Goal: Task Accomplishment & Management: Manage account settings

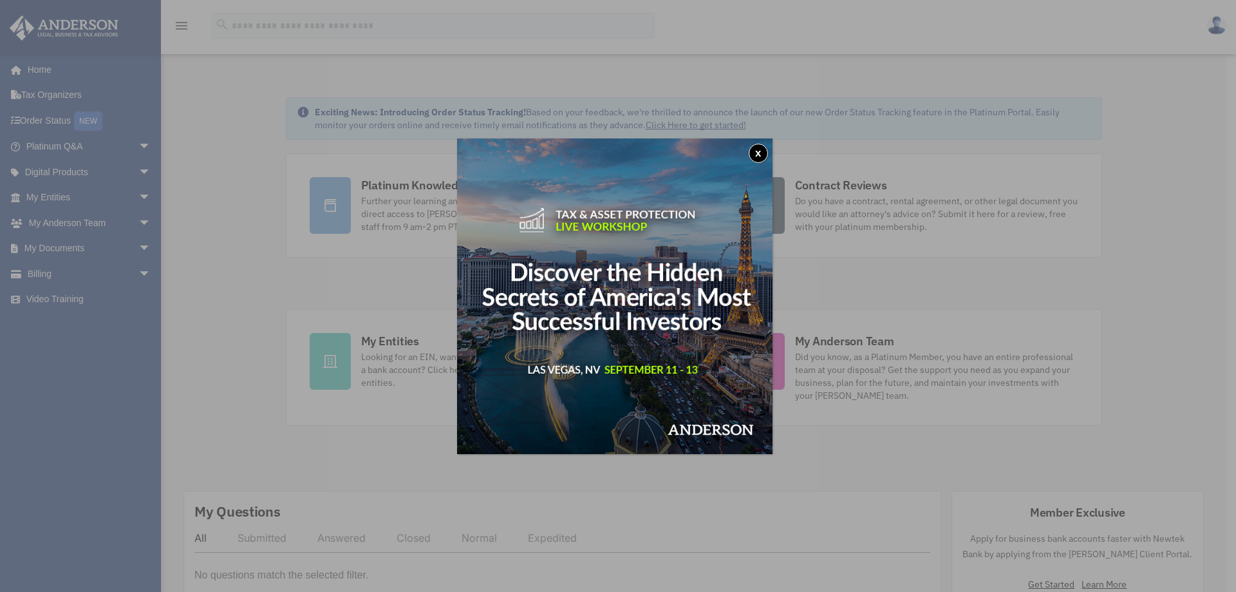
click at [762, 155] on button "x" at bounding box center [758, 153] width 19 height 19
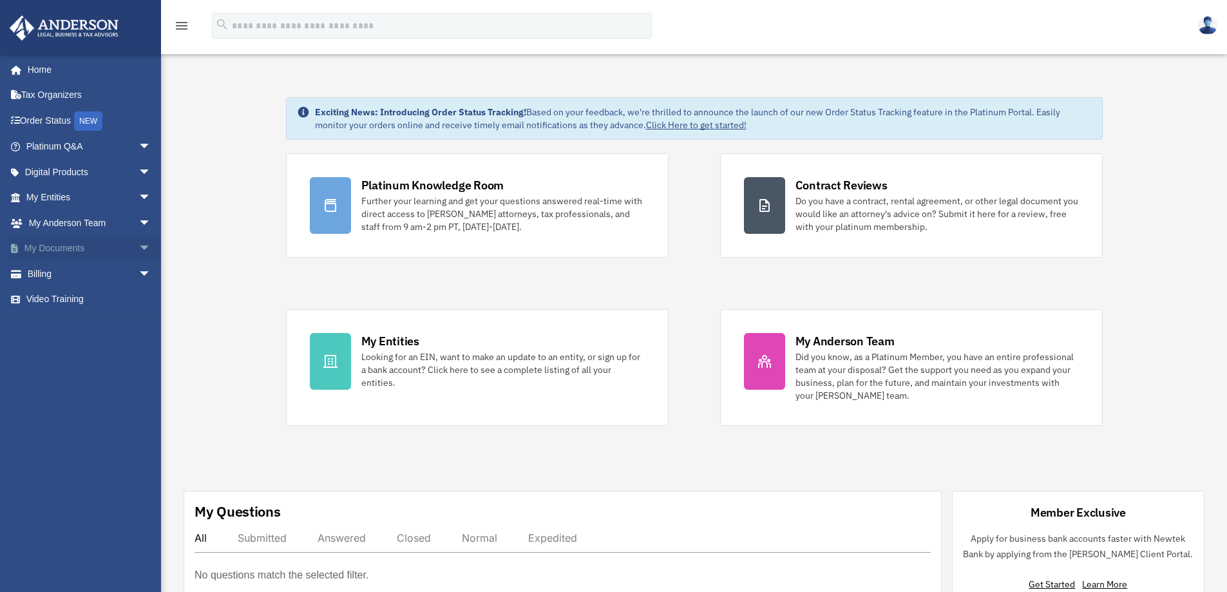
click at [84, 252] on link "My Documents arrow_drop_down" at bounding box center [90, 249] width 162 height 26
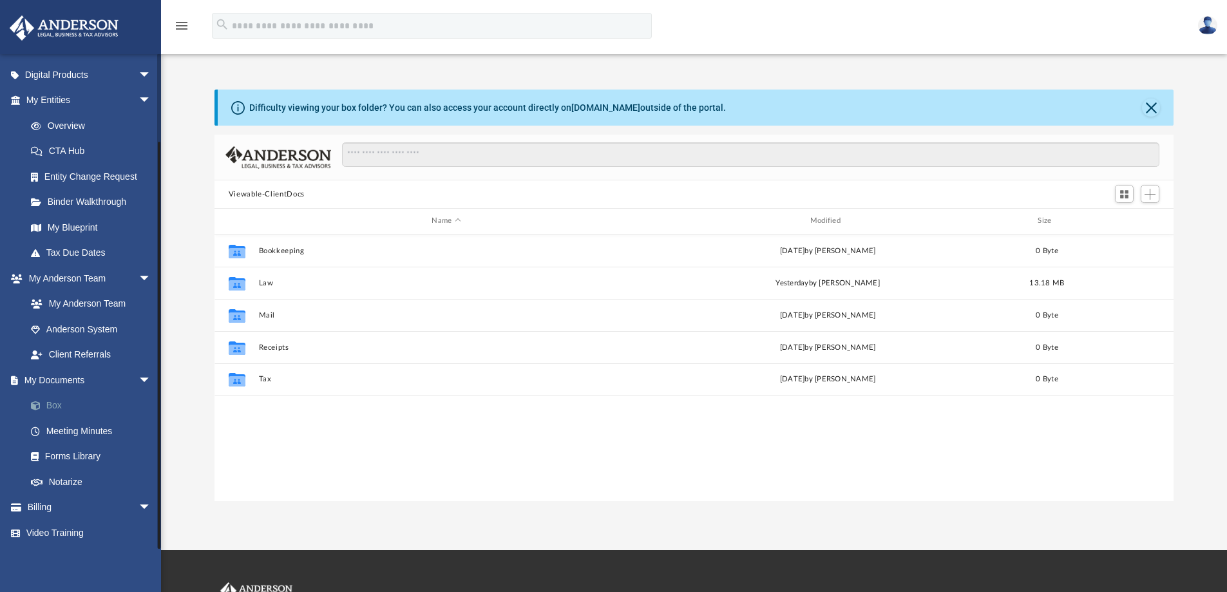
scroll to position [283, 949]
click at [65, 407] on link "Box" at bounding box center [94, 406] width 153 height 26
click at [45, 406] on span at bounding box center [42, 405] width 8 height 9
click at [1149, 191] on span "Add" at bounding box center [1149, 194] width 11 height 11
click at [1118, 238] on li "New Folder" at bounding box center [1131, 240] width 41 height 14
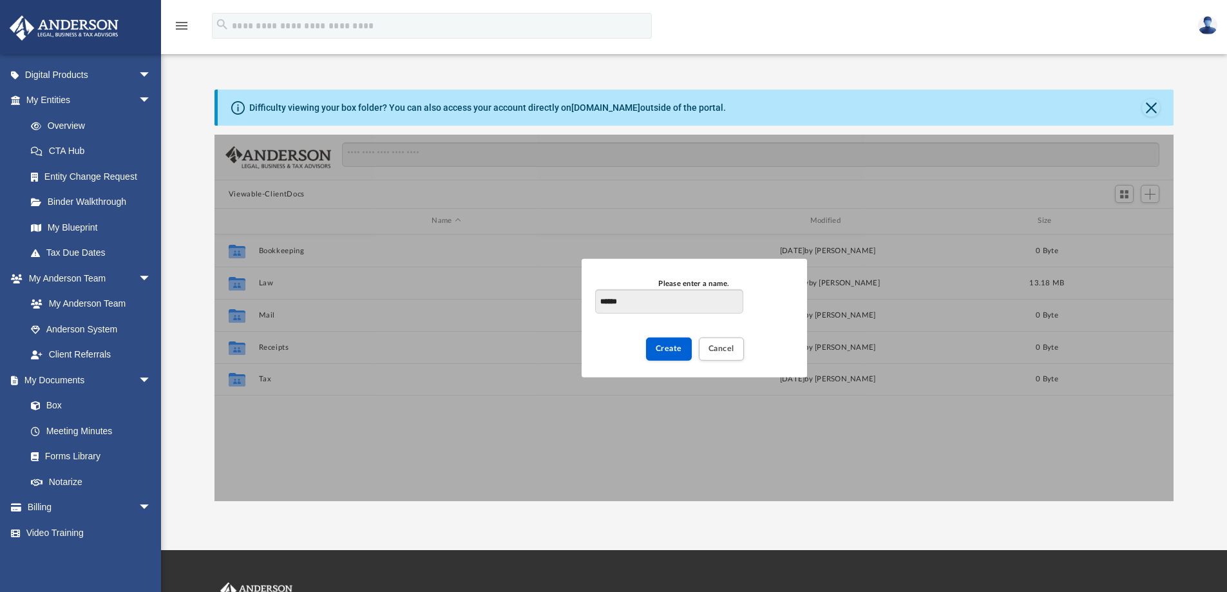
click at [607, 303] on input "******" at bounding box center [668, 301] width 147 height 24
type input "*******"
click at [663, 352] on span "Create" at bounding box center [668, 348] width 26 height 8
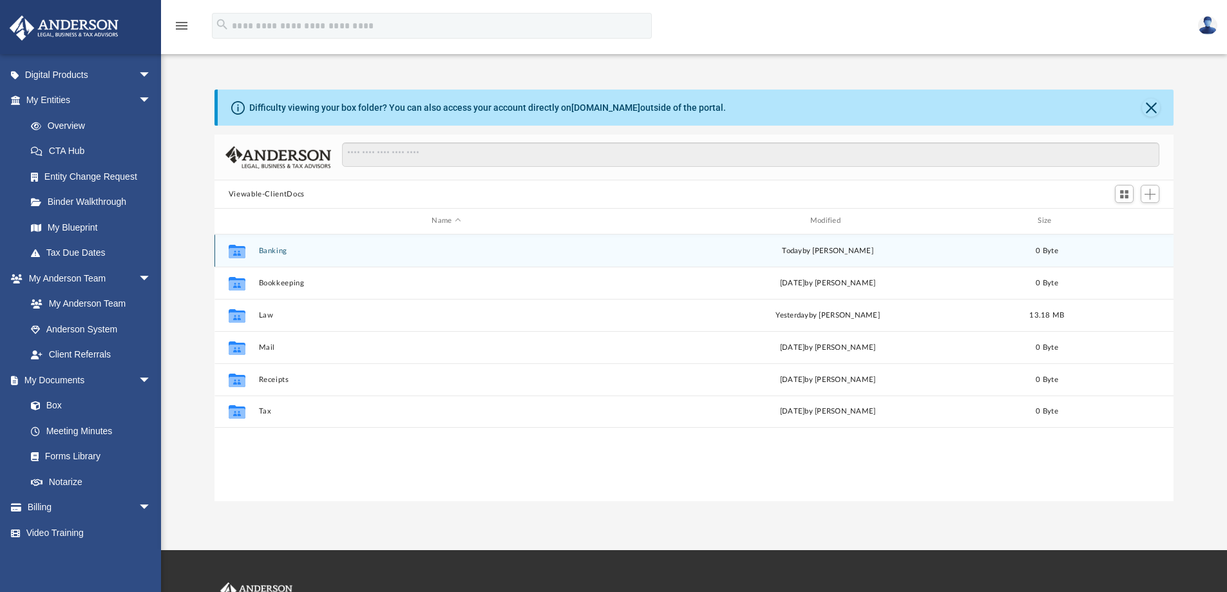
click at [270, 254] on button "Banking" at bounding box center [445, 251] width 375 height 8
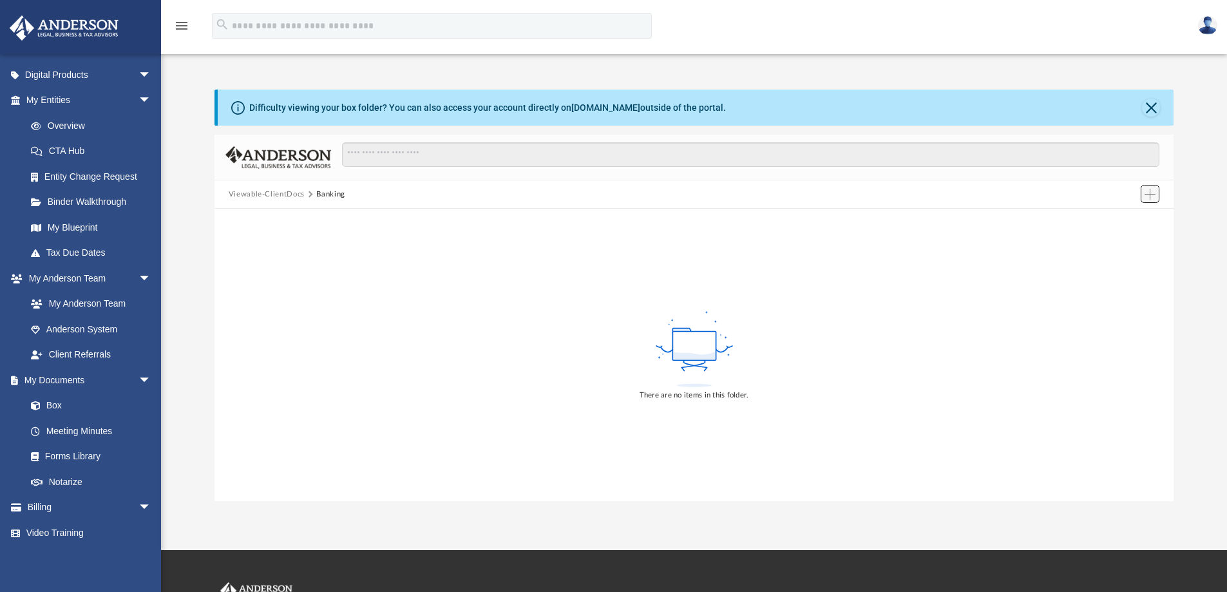
click at [1151, 196] on span "Add" at bounding box center [1149, 194] width 11 height 11
click at [353, 296] on div "There are no items in this folder." at bounding box center [693, 355] width 959 height 292
click at [253, 193] on button "Viewable-ClientDocs" at bounding box center [267, 195] width 76 height 12
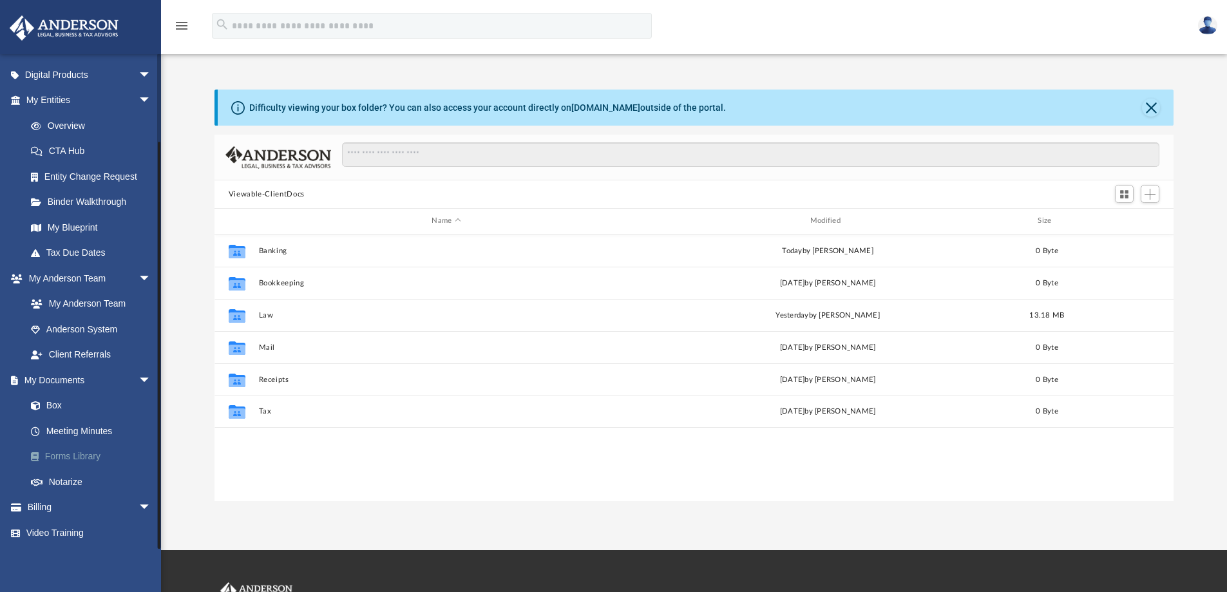
click at [93, 451] on link "Forms Library" at bounding box center [94, 457] width 153 height 26
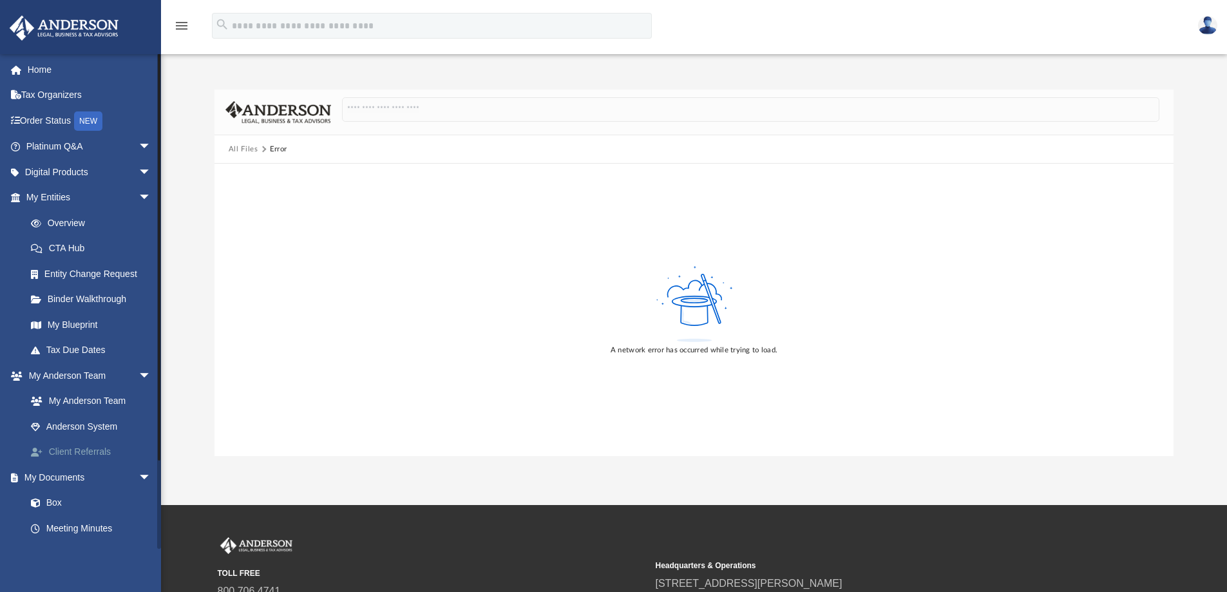
click at [107, 447] on link "Client Referrals" at bounding box center [94, 452] width 153 height 26
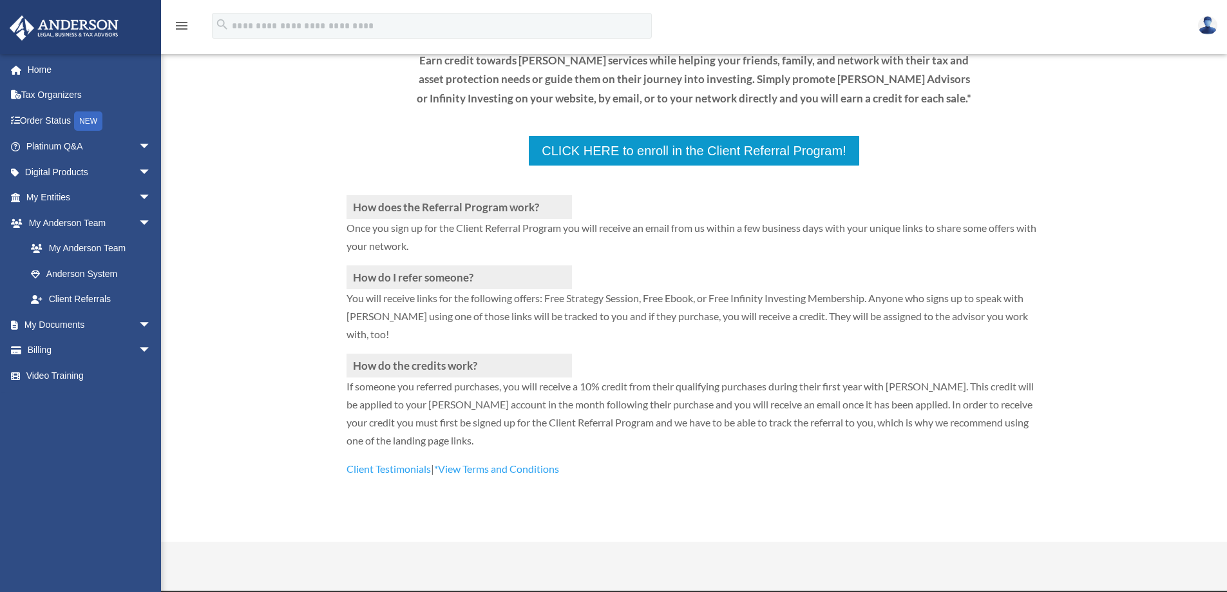
scroll to position [193, 0]
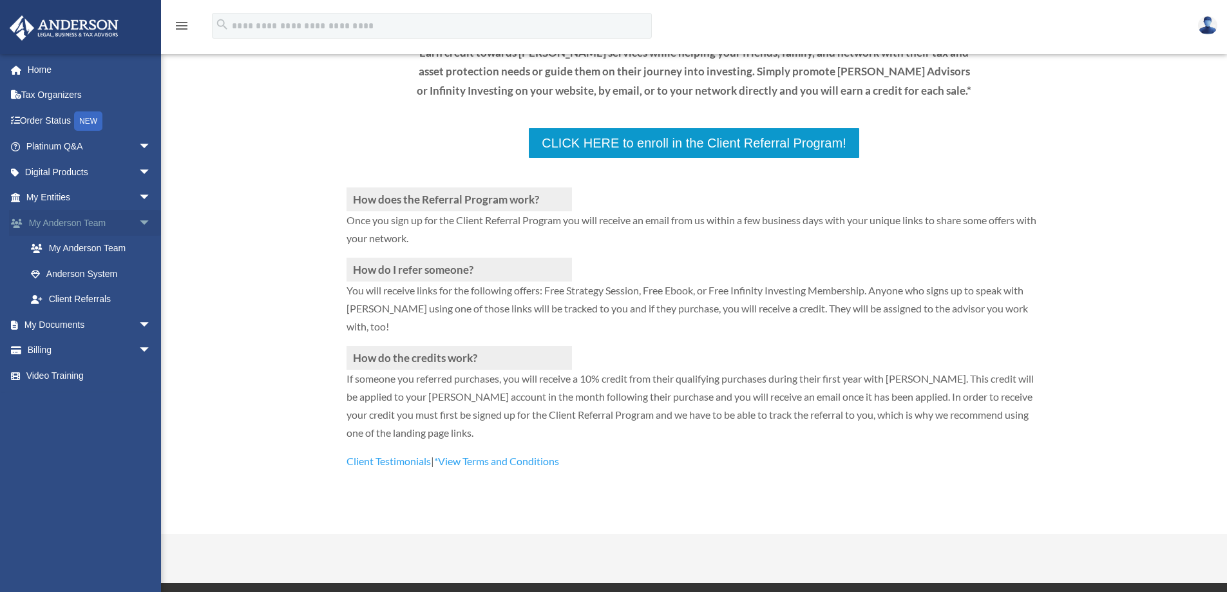
click at [77, 220] on link "My Anderson Team arrow_drop_down" at bounding box center [90, 223] width 162 height 26
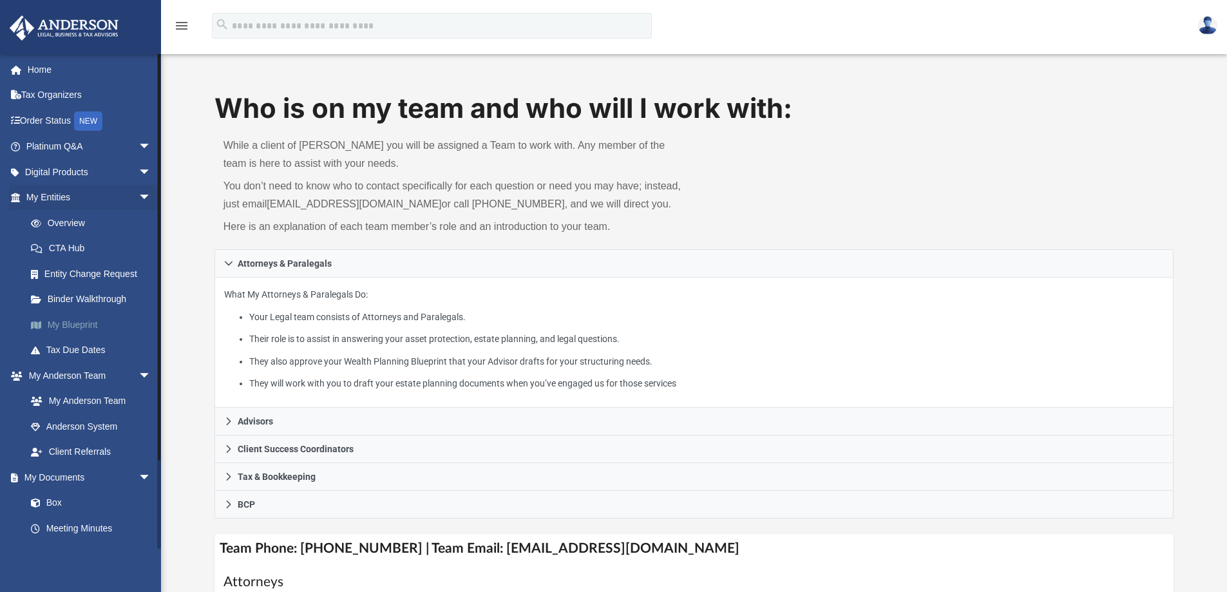
click at [87, 328] on link "My Blueprint" at bounding box center [94, 325] width 153 height 26
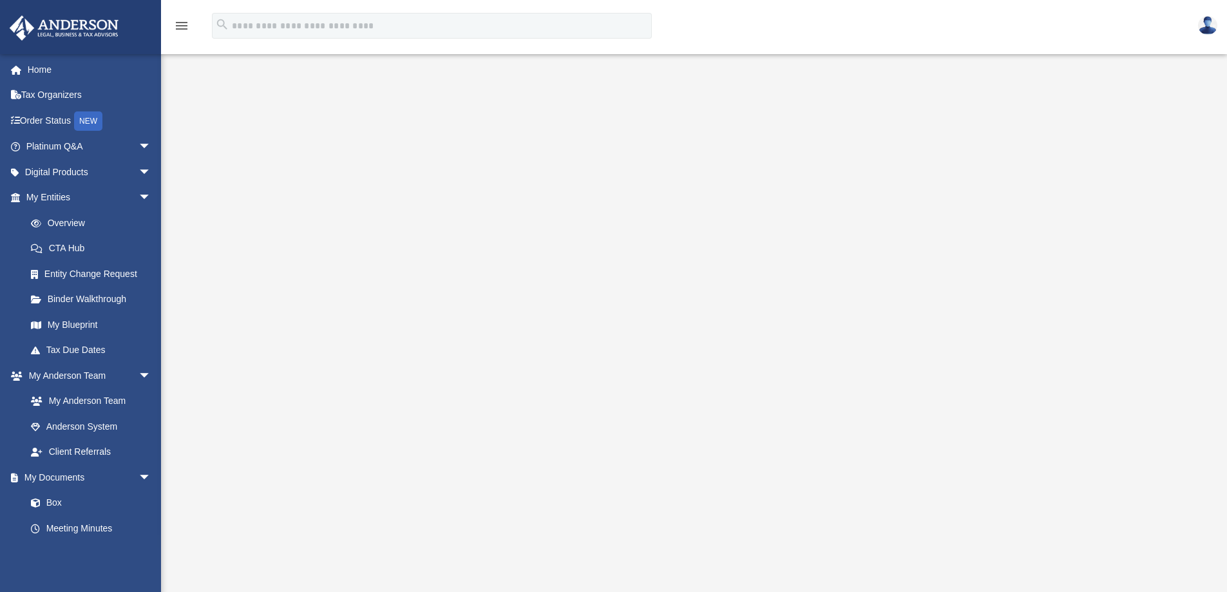
click at [1212, 24] on img at bounding box center [1207, 25] width 19 height 19
click at [1011, 91] on link "Logout" at bounding box center [1014, 86] width 129 height 26
